Goal: Leave review/rating: Leave review/rating

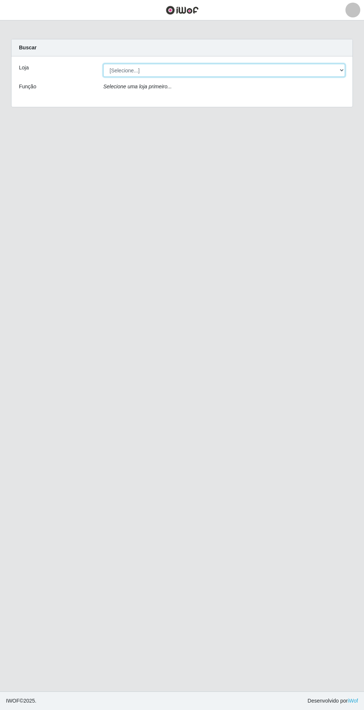
click at [331, 67] on select "[Selecione...] Atacado Vem - Loja 31 [GEOGRAPHIC_DATA]" at bounding box center [224, 70] width 242 height 13
select select "437"
click at [103, 64] on select "[Selecione...] Atacado Vem - Loja 31 [GEOGRAPHIC_DATA]" at bounding box center [224, 70] width 242 height 13
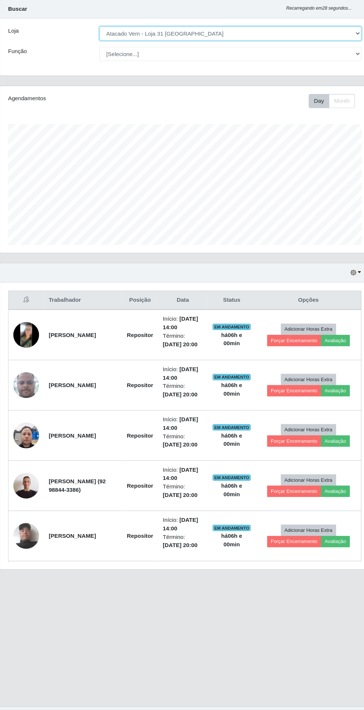
scroll to position [2, 0]
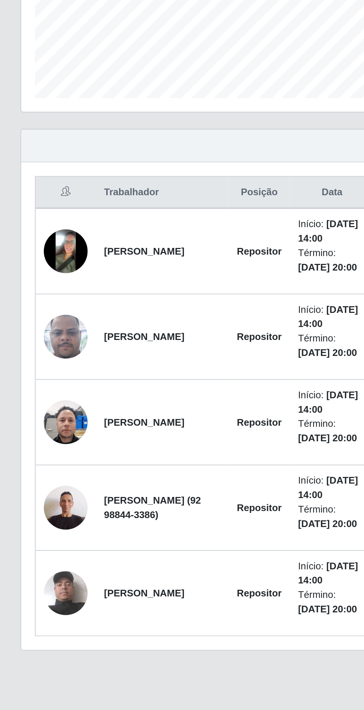
click at [32, 390] on img at bounding box center [36, 395] width 24 height 53
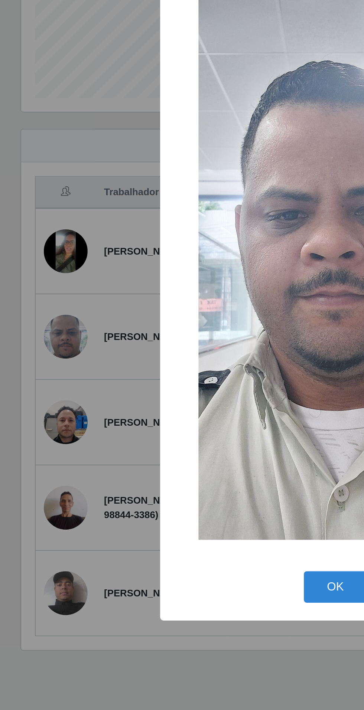
click at [55, 507] on div "× OK Cancel" at bounding box center [182, 355] width 364 height 710
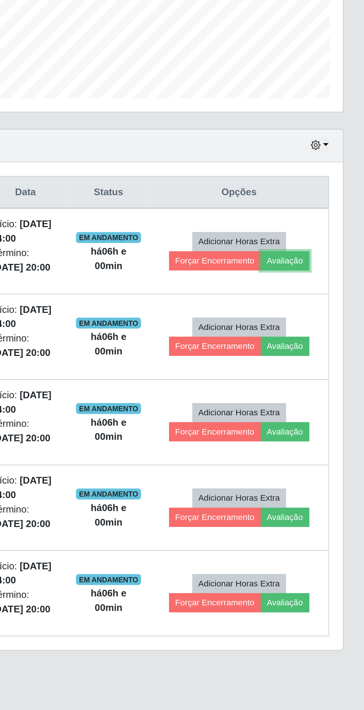
click at [328, 349] on button "Avaliação" at bounding box center [321, 354] width 26 height 10
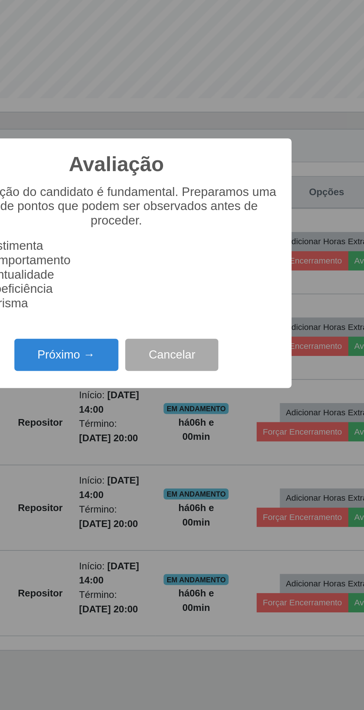
click at [156, 407] on button "Próximo →" at bounding box center [155, 404] width 56 height 17
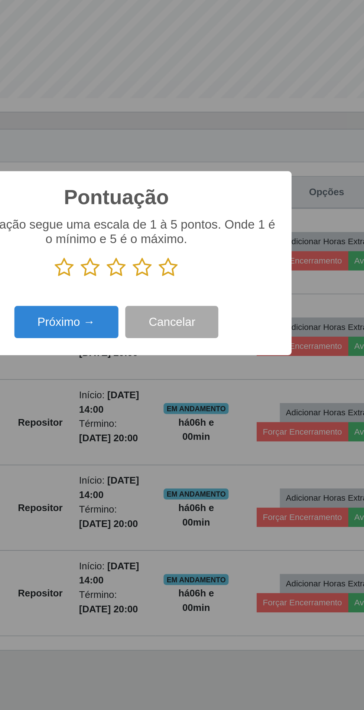
click at [214, 359] on icon at bounding box center [210, 357] width 10 height 11
click at [205, 363] on input "radio" at bounding box center [205, 363] width 0 height 0
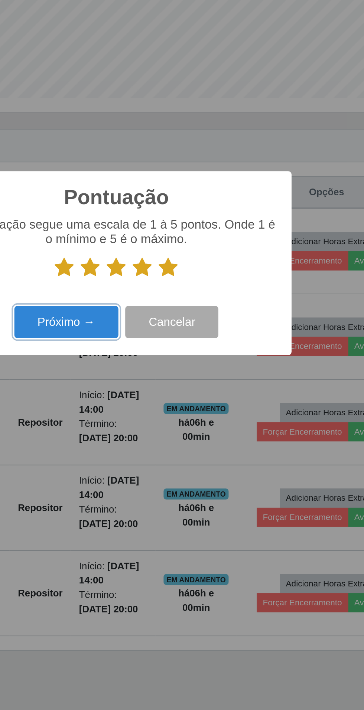
click at [148, 391] on button "Próximo →" at bounding box center [155, 386] width 56 height 17
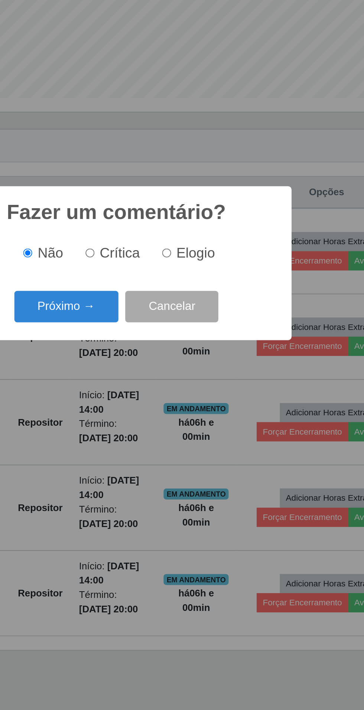
click at [144, 379] on button "Próximo →" at bounding box center [155, 378] width 56 height 17
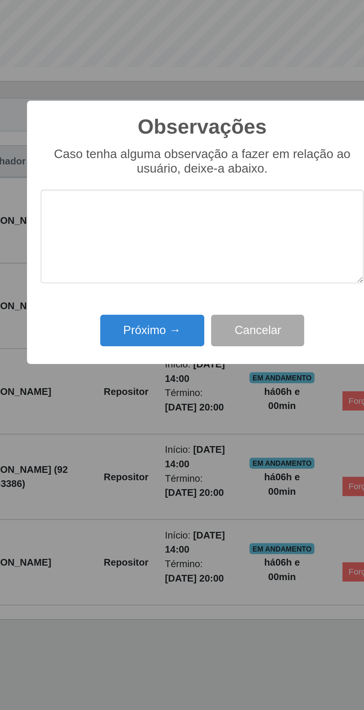
click at [113, 415] on div "Próximo → Cancelar" at bounding box center [181, 408] width 175 height 21
click at [138, 407] on button "Próximo →" at bounding box center [155, 408] width 56 height 17
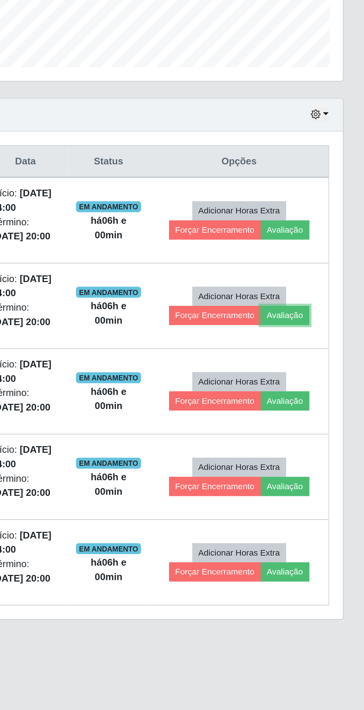
click at [332, 397] on button "Avaliação" at bounding box center [321, 400] width 26 height 10
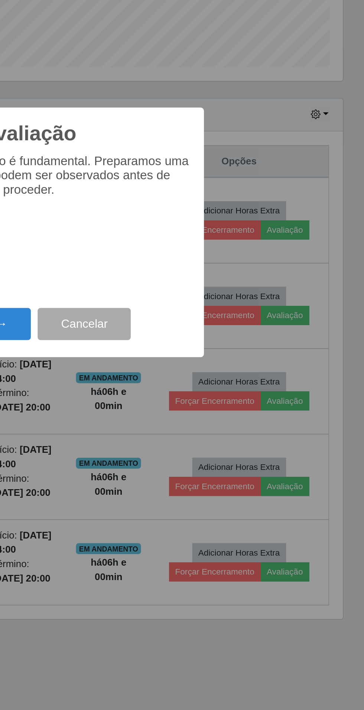
click at [170, 404] on button "Próximo →" at bounding box center [155, 404] width 56 height 17
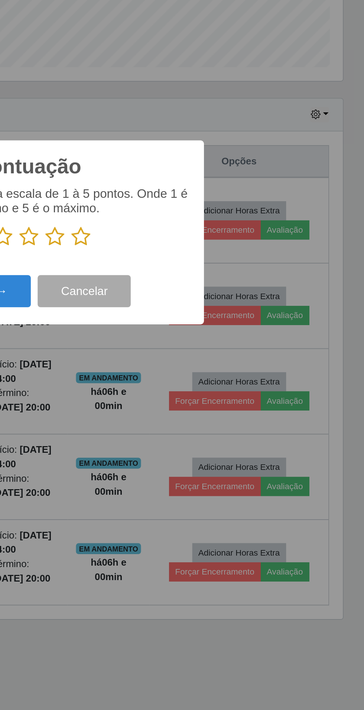
click at [212, 356] on icon at bounding box center [210, 357] width 10 height 11
click at [205, 363] on input "radio" at bounding box center [205, 363] width 0 height 0
click at [168, 384] on button "Próximo →" at bounding box center [155, 386] width 56 height 17
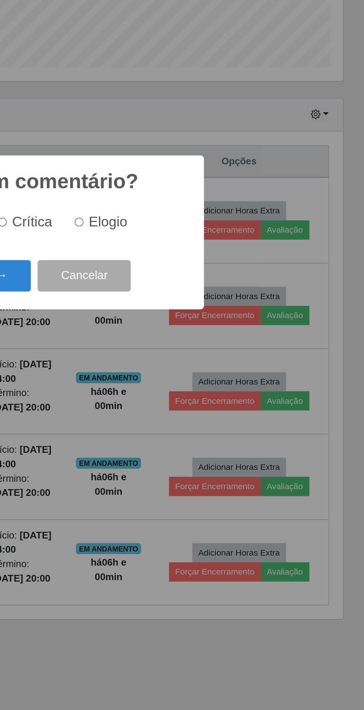
click at [170, 383] on button "Próximo →" at bounding box center [155, 378] width 56 height 17
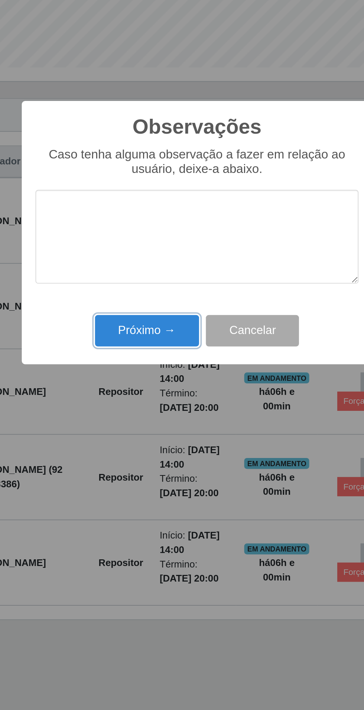
click at [144, 408] on button "Próximo →" at bounding box center [155, 408] width 56 height 17
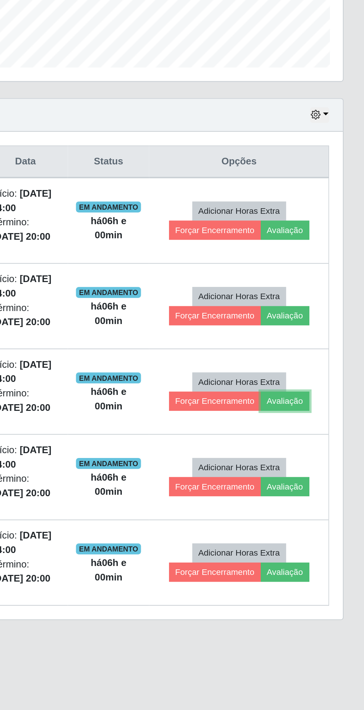
click at [330, 442] on button "Avaliação" at bounding box center [321, 447] width 26 height 10
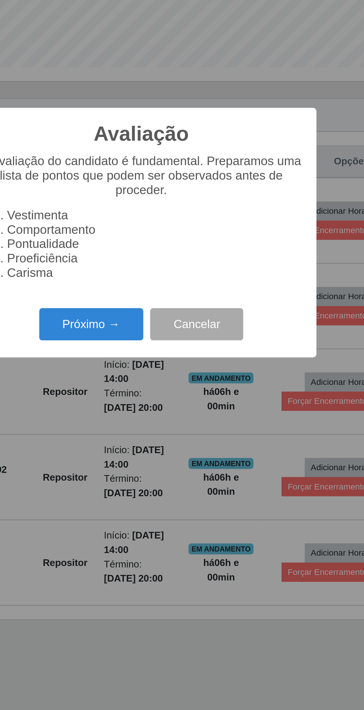
click at [148, 405] on button "Próximo →" at bounding box center [155, 404] width 56 height 17
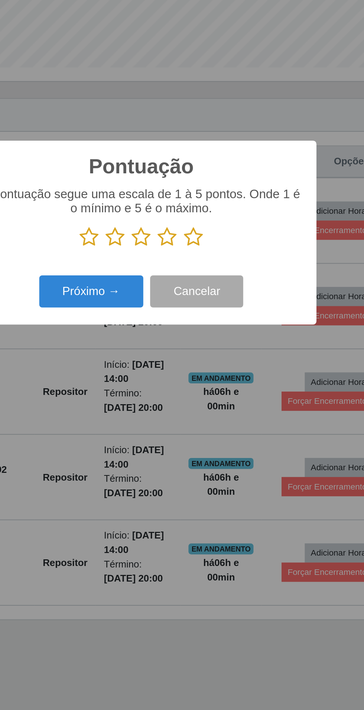
click at [211, 354] on icon at bounding box center [210, 357] width 10 height 11
click at [205, 363] on input "radio" at bounding box center [205, 363] width 0 height 0
click at [148, 386] on button "Próximo →" at bounding box center [155, 386] width 56 height 17
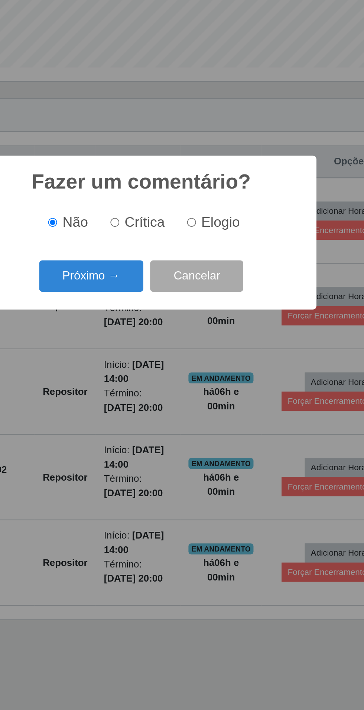
click at [151, 377] on button "Próximo →" at bounding box center [155, 378] width 56 height 17
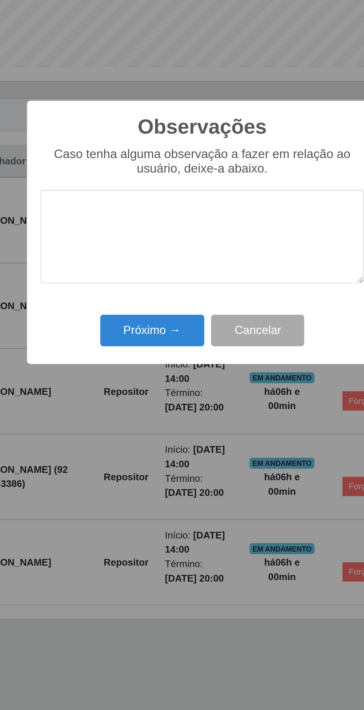
click at [120, 406] on div "Próximo → Cancelar" at bounding box center [181, 408] width 175 height 21
click at [146, 407] on button "Próximo →" at bounding box center [155, 408] width 56 height 17
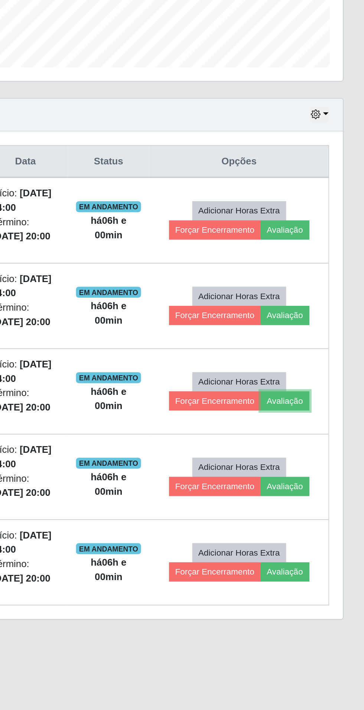
click at [328, 443] on button "Avaliação" at bounding box center [321, 447] width 26 height 10
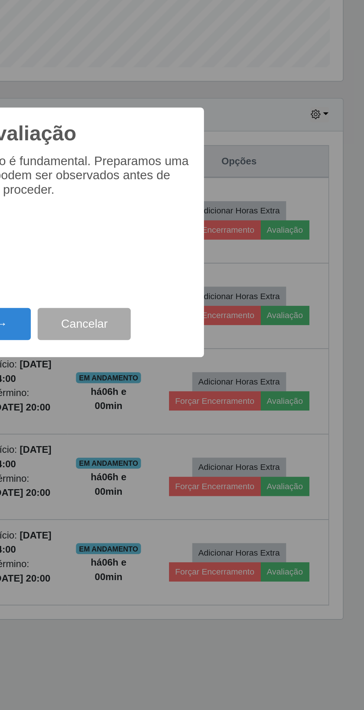
click at [171, 402] on button "Próximo →" at bounding box center [155, 404] width 56 height 17
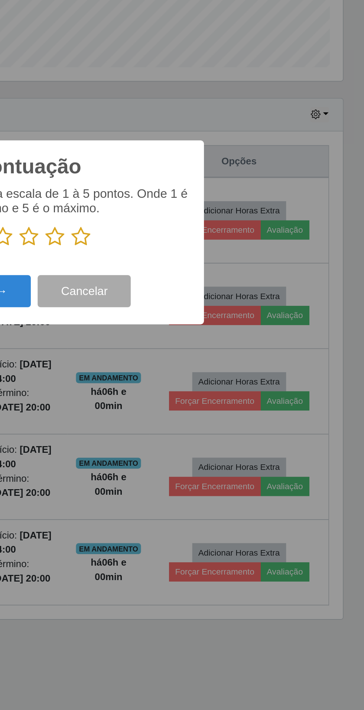
click at [209, 358] on icon at bounding box center [210, 357] width 10 height 11
click at [205, 363] on input "radio" at bounding box center [205, 363] width 0 height 0
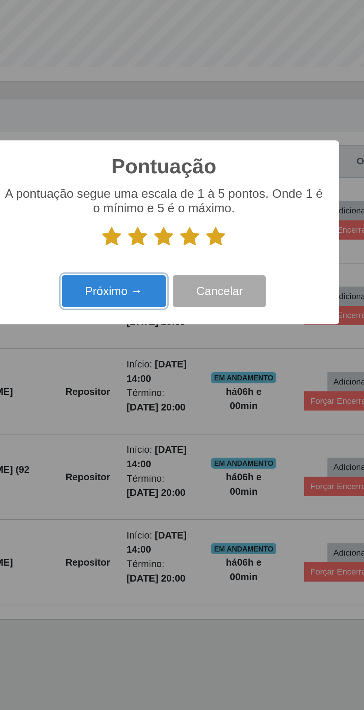
click at [148, 391] on button "Próximo →" at bounding box center [155, 386] width 56 height 17
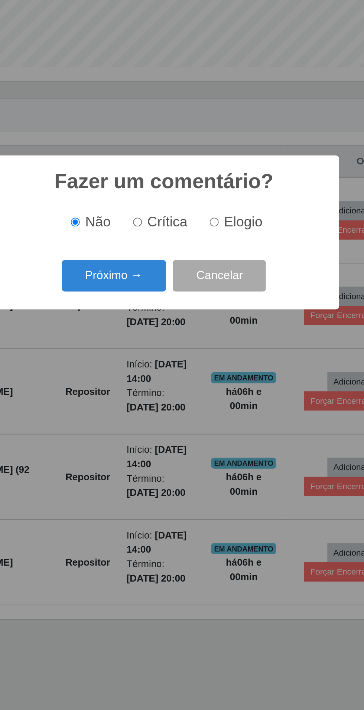
click at [147, 380] on button "Próximo →" at bounding box center [155, 378] width 56 height 17
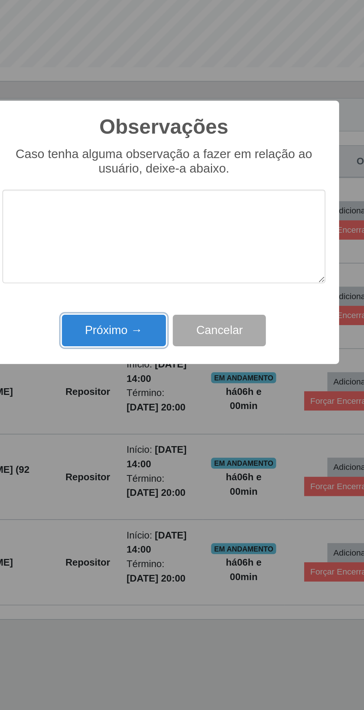
click at [145, 403] on button "Próximo →" at bounding box center [155, 408] width 56 height 17
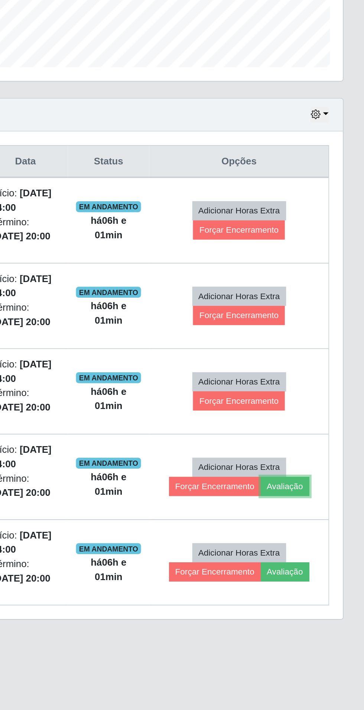
click at [333, 491] on button "Avaliação" at bounding box center [321, 493] width 26 height 10
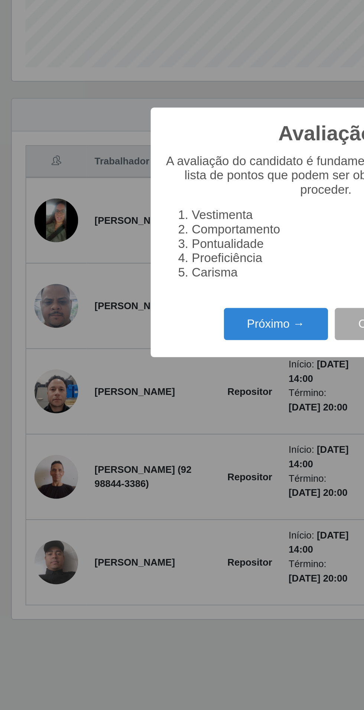
click at [147, 405] on button "Próximo →" at bounding box center [155, 404] width 56 height 17
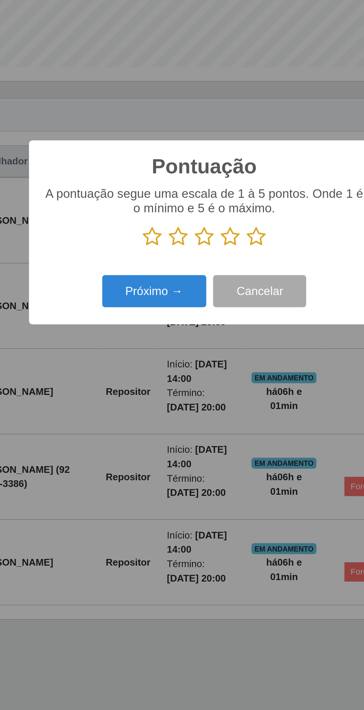
click at [211, 358] on icon at bounding box center [210, 357] width 10 height 11
click at [205, 363] on input "radio" at bounding box center [205, 363] width 0 height 0
click at [156, 394] on button "Próximo →" at bounding box center [155, 386] width 56 height 17
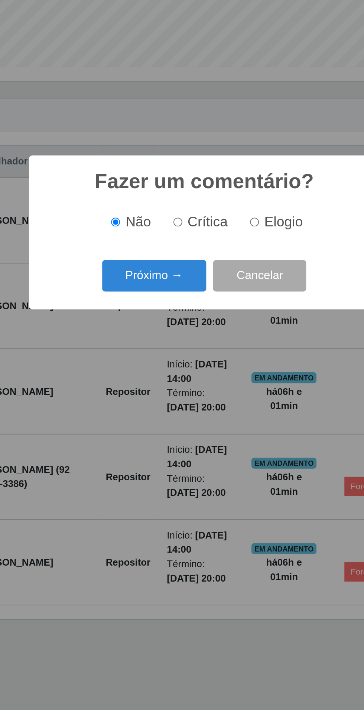
click at [159, 381] on button "Próximo →" at bounding box center [155, 378] width 56 height 17
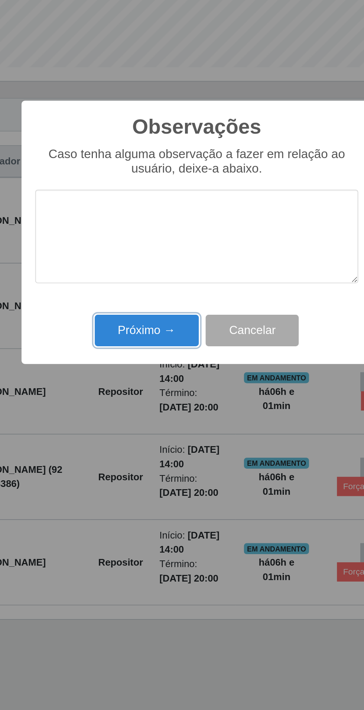
click at [156, 405] on button "Próximo →" at bounding box center [155, 408] width 56 height 17
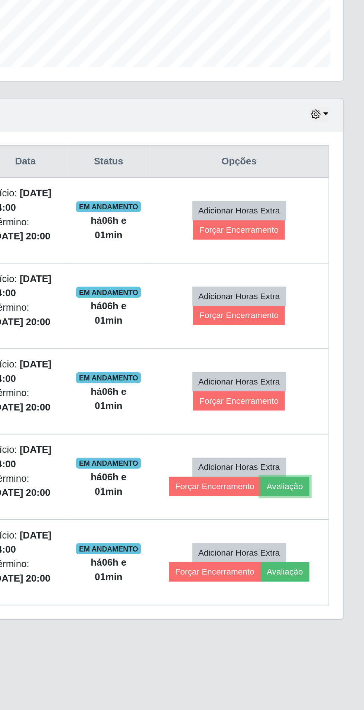
click at [328, 488] on button "Avaliação" at bounding box center [321, 493] width 26 height 10
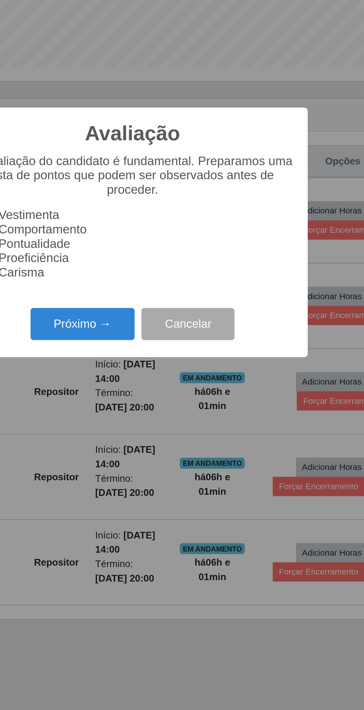
click at [156, 406] on button "Próximo →" at bounding box center [155, 404] width 56 height 17
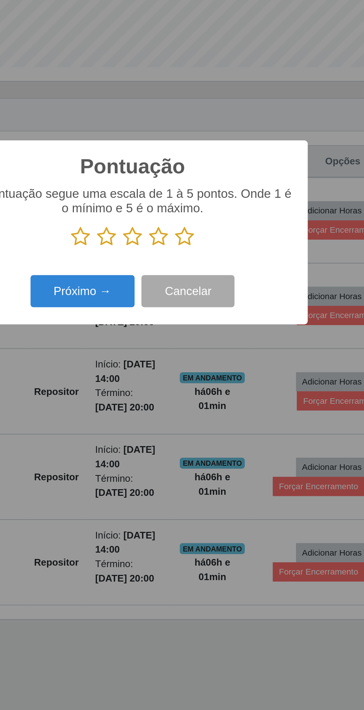
click at [213, 356] on icon at bounding box center [210, 357] width 10 height 11
click at [205, 363] on input "radio" at bounding box center [205, 363] width 0 height 0
click at [155, 384] on button "Próximo →" at bounding box center [155, 386] width 56 height 17
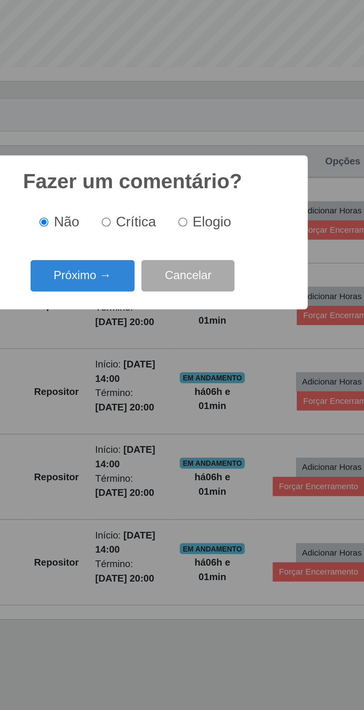
click at [149, 380] on button "Próximo →" at bounding box center [155, 378] width 56 height 17
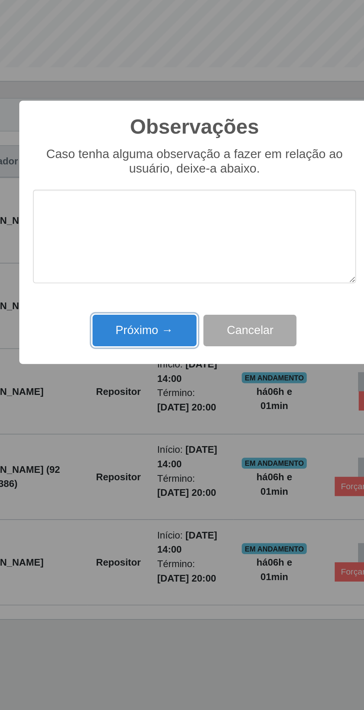
click at [140, 407] on button "Próximo →" at bounding box center [155, 408] width 56 height 17
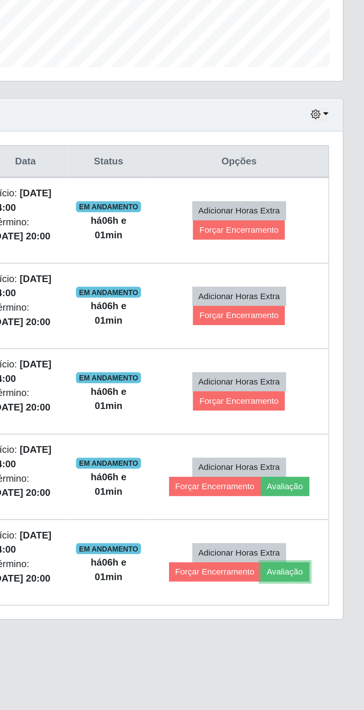
click at [327, 535] on button "Avaliação" at bounding box center [321, 539] width 26 height 10
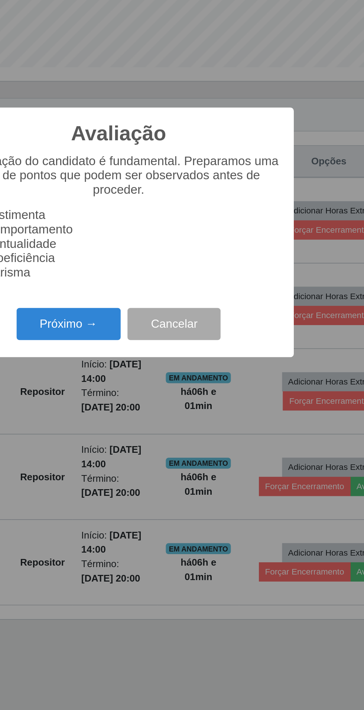
click at [153, 405] on button "Próximo →" at bounding box center [155, 404] width 56 height 17
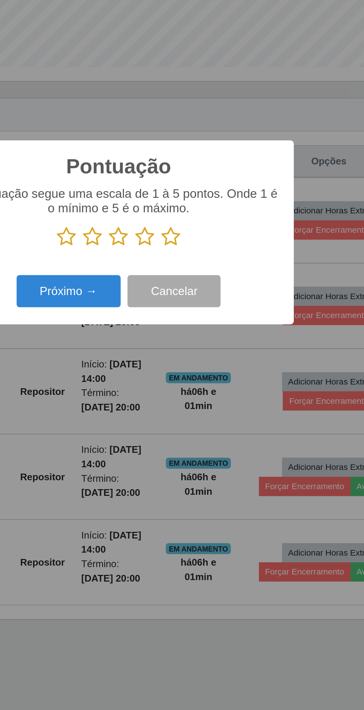
click at [214, 359] on icon at bounding box center [210, 357] width 10 height 11
click at [205, 363] on input "radio" at bounding box center [205, 363] width 0 height 0
click at [153, 387] on button "Próximo →" at bounding box center [155, 386] width 56 height 17
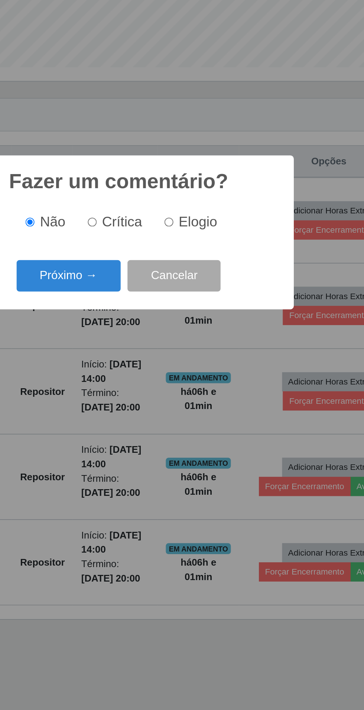
click at [151, 381] on button "Próximo →" at bounding box center [155, 378] width 56 height 17
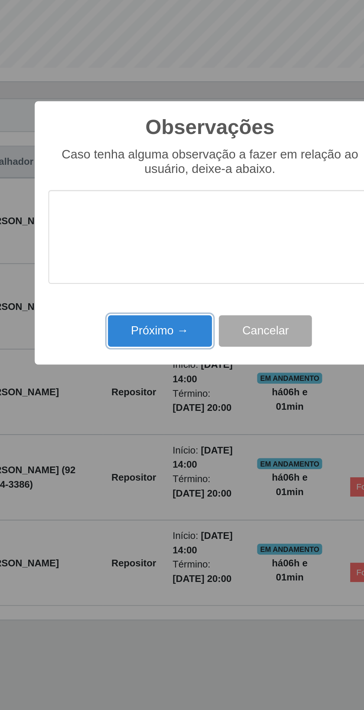
click at [148, 408] on button "Próximo →" at bounding box center [155, 408] width 56 height 17
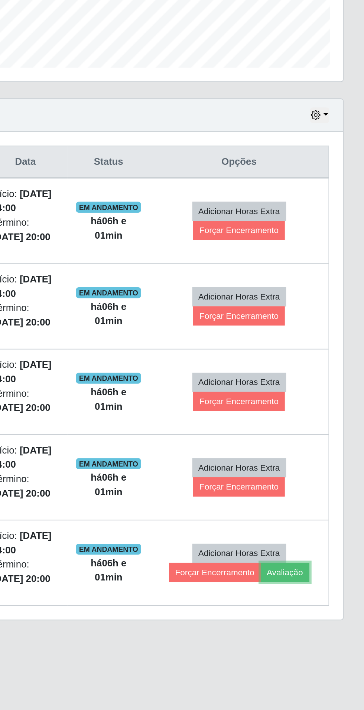
click at [324, 537] on button "Avaliação" at bounding box center [321, 539] width 26 height 10
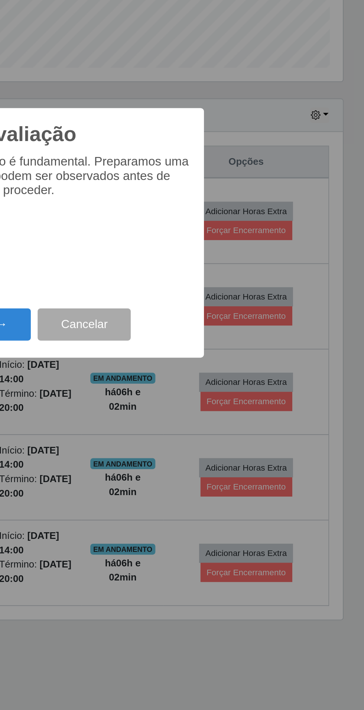
click at [168, 405] on button "Próximo →" at bounding box center [155, 404] width 56 height 17
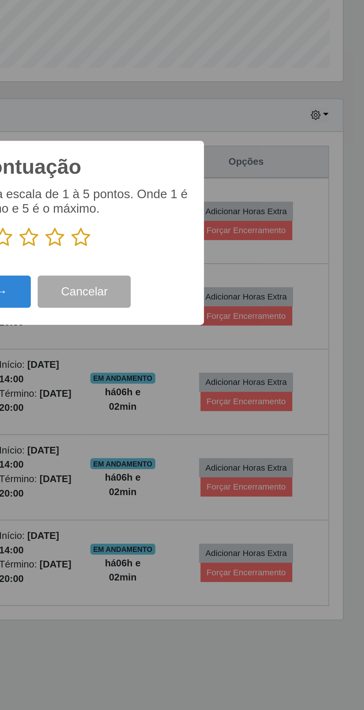
click at [214, 355] on icon at bounding box center [210, 357] width 10 height 11
click at [205, 363] on input "radio" at bounding box center [205, 363] width 0 height 0
click at [170, 390] on button "Próximo →" at bounding box center [155, 386] width 56 height 17
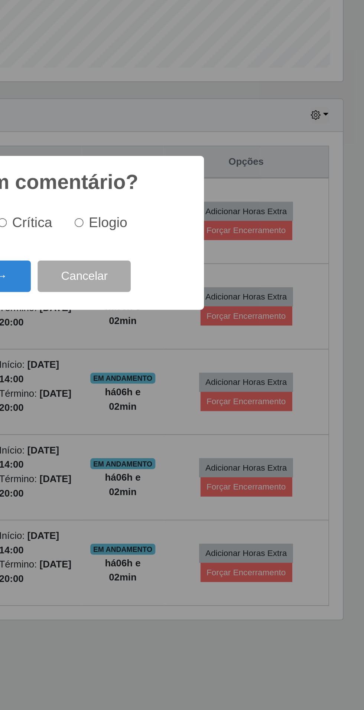
click at [169, 387] on button "Próximo →" at bounding box center [155, 378] width 56 height 17
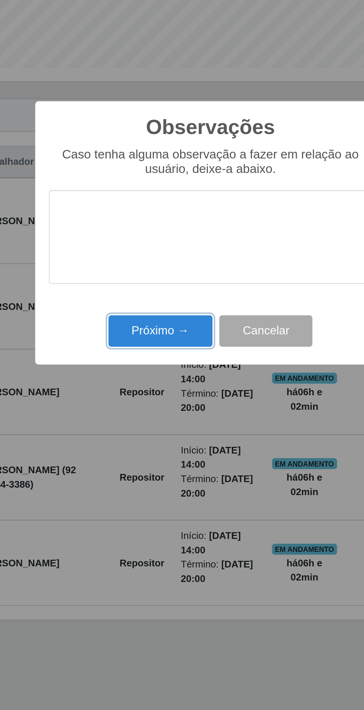
click at [149, 409] on button "Próximo →" at bounding box center [155, 408] width 56 height 17
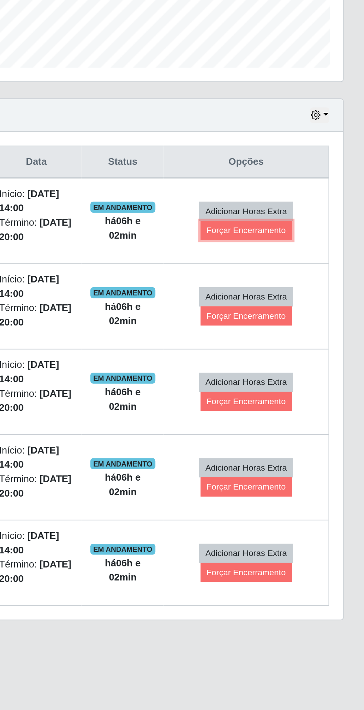
click at [317, 350] on button "Forçar Encerramento" at bounding box center [300, 354] width 50 height 10
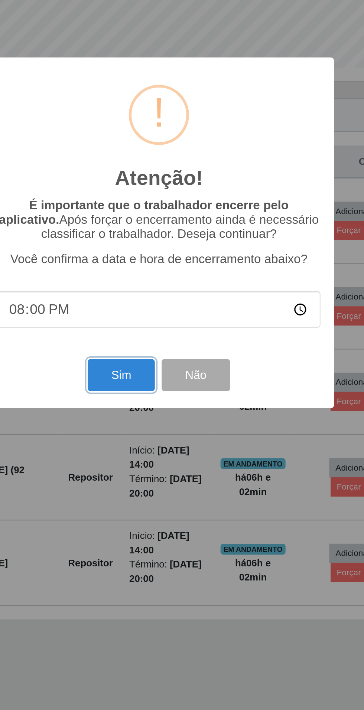
click at [150, 439] on button "Sim" at bounding box center [161, 432] width 36 height 17
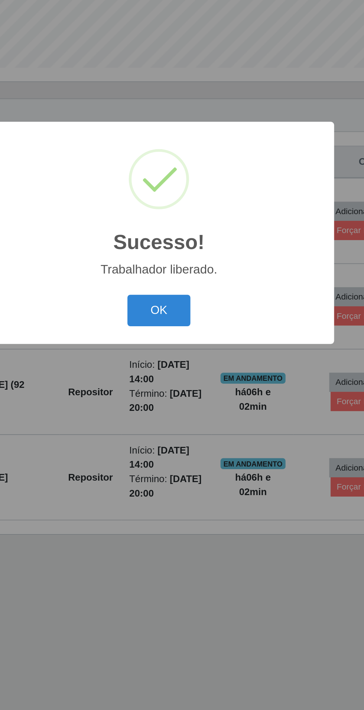
click at [180, 395] on button "OK" at bounding box center [182, 397] width 35 height 17
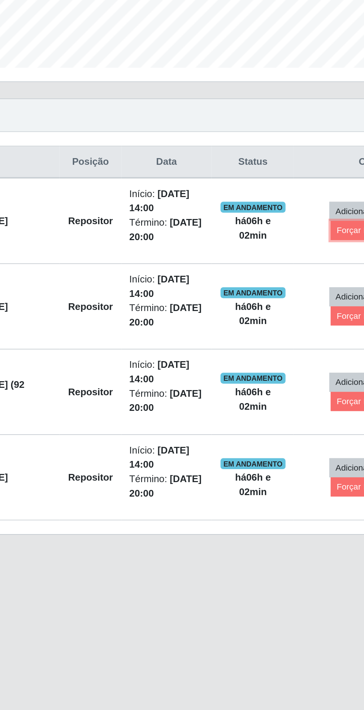
click at [290, 351] on button "Forçar Encerramento" at bounding box center [300, 354] width 50 height 10
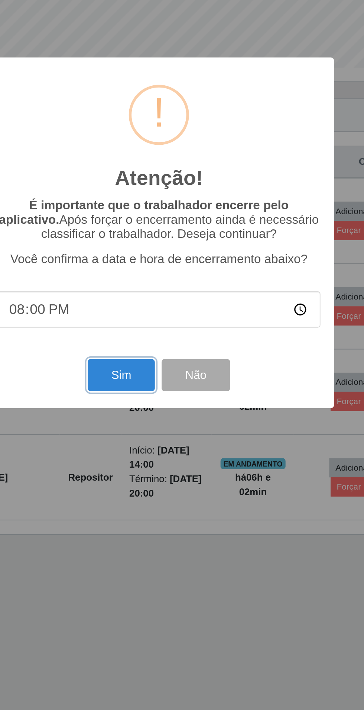
click at [161, 429] on button "Sim" at bounding box center [161, 432] width 36 height 17
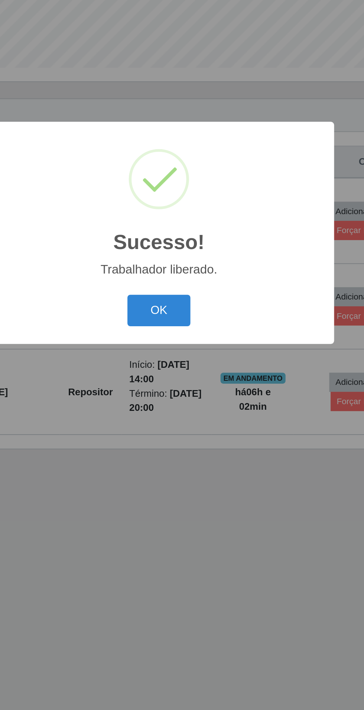
click at [181, 393] on button "OK" at bounding box center [182, 397] width 35 height 17
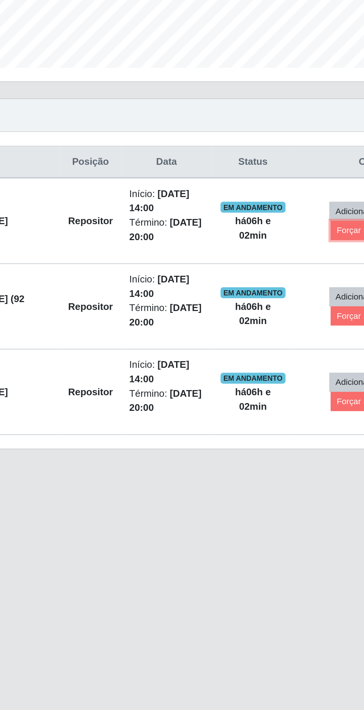
click at [288, 352] on button "Forçar Encerramento" at bounding box center [300, 354] width 50 height 10
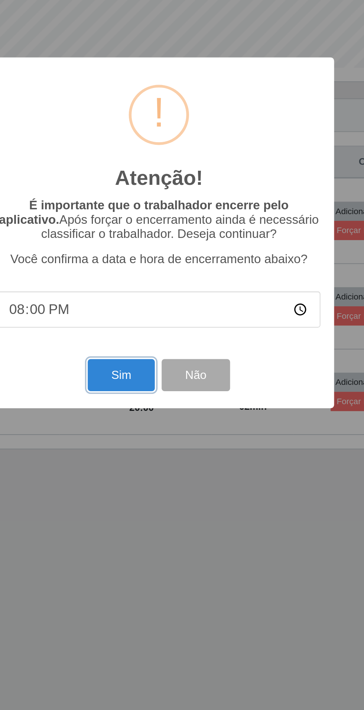
click at [163, 436] on button "Sim" at bounding box center [161, 432] width 36 height 17
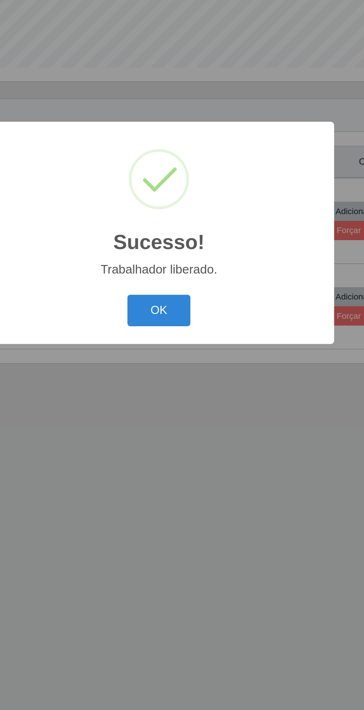
click at [180, 396] on button "OK" at bounding box center [182, 397] width 35 height 17
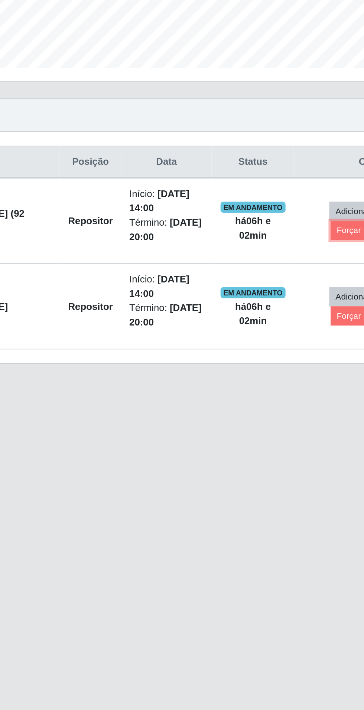
click at [285, 355] on button "Forçar Encerramento" at bounding box center [300, 354] width 50 height 10
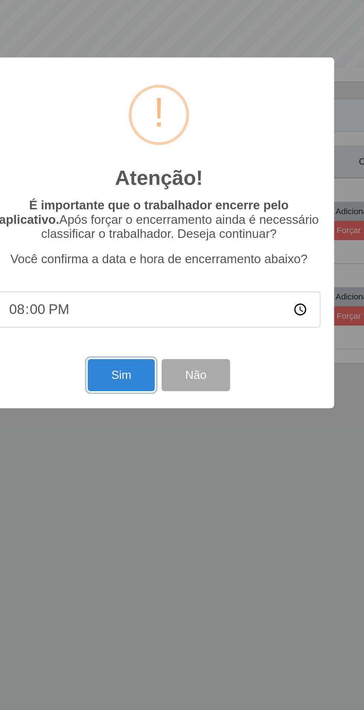
click at [159, 433] on button "Sim" at bounding box center [161, 432] width 36 height 17
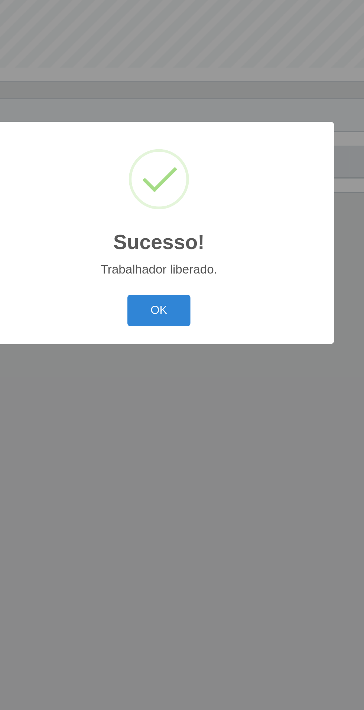
click at [179, 397] on button "OK" at bounding box center [182, 397] width 35 height 17
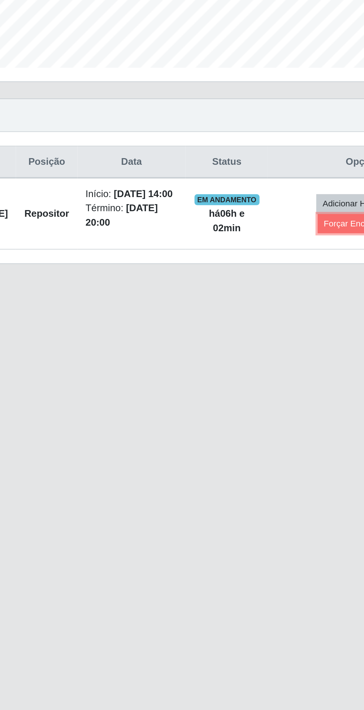
click at [287, 350] on button "Forçar Encerramento" at bounding box center [293, 350] width 50 height 10
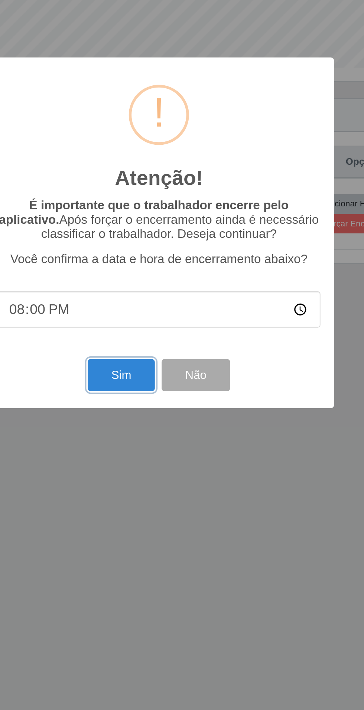
click at [159, 427] on button "Sim" at bounding box center [161, 432] width 36 height 17
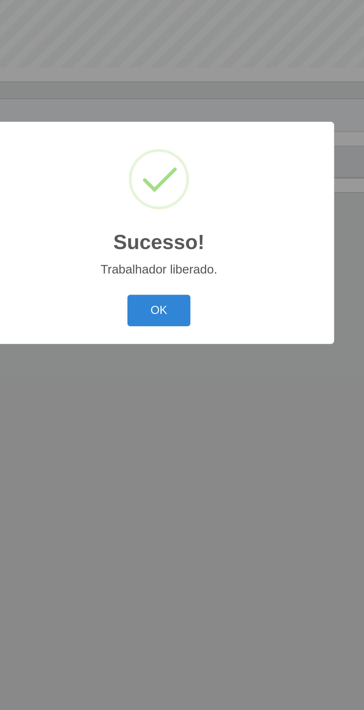
click at [177, 395] on button "OK" at bounding box center [182, 397] width 35 height 17
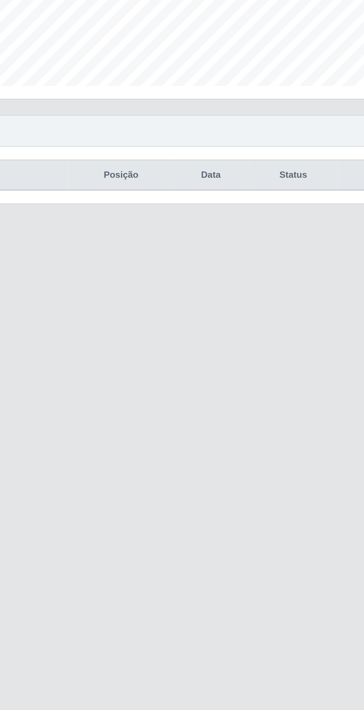
scroll to position [0, 0]
